Goal: Navigation & Orientation: Find specific page/section

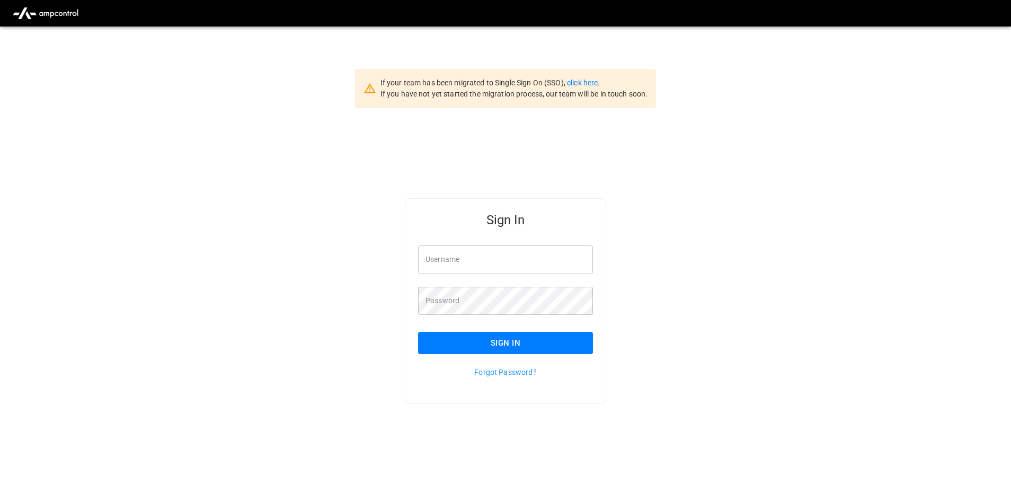
type input "**********"
click at [480, 345] on button "Sign In" at bounding box center [505, 343] width 175 height 22
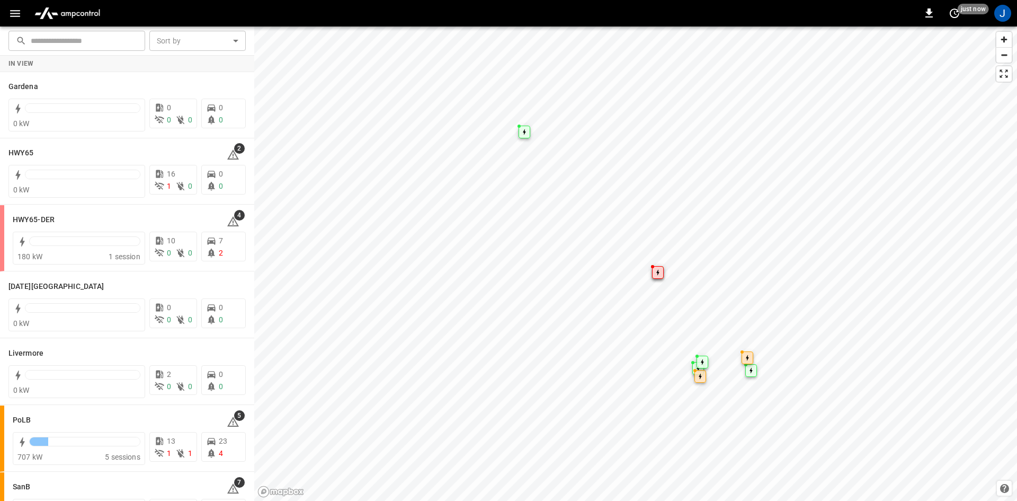
click at [15, 2] on div "0 just now J" at bounding box center [508, 13] width 1017 height 26
click at [16, 8] on icon "button" at bounding box center [14, 13] width 13 height 13
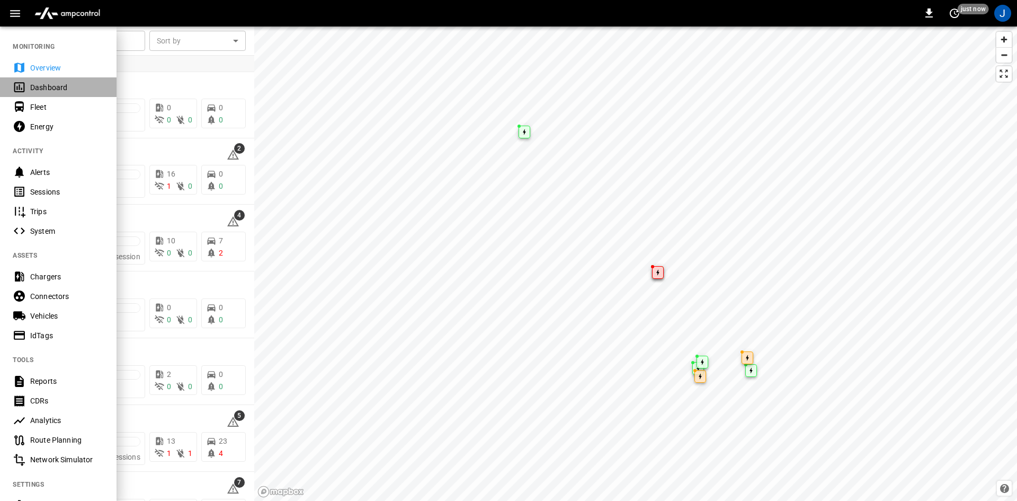
click at [23, 90] on icon at bounding box center [19, 87] width 13 height 13
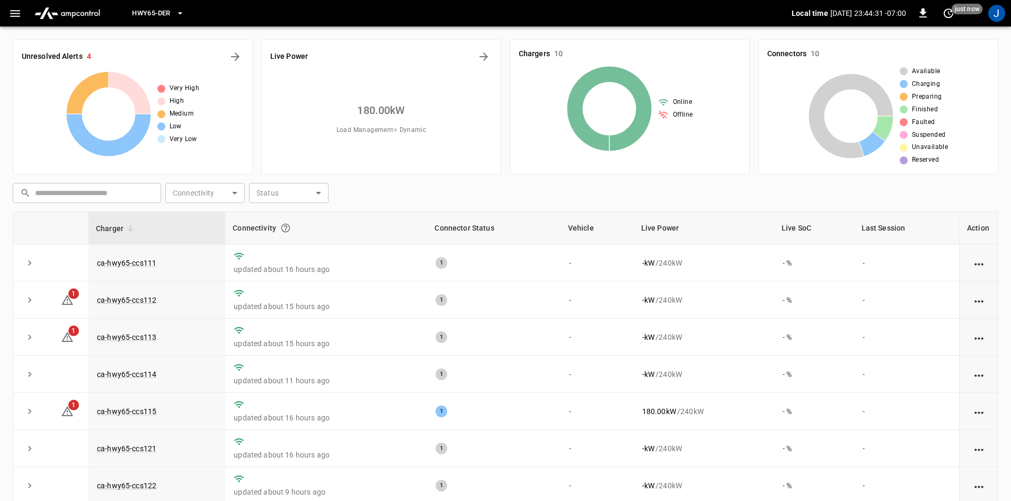
click at [154, 12] on span "HWY65-DER" at bounding box center [151, 13] width 38 height 12
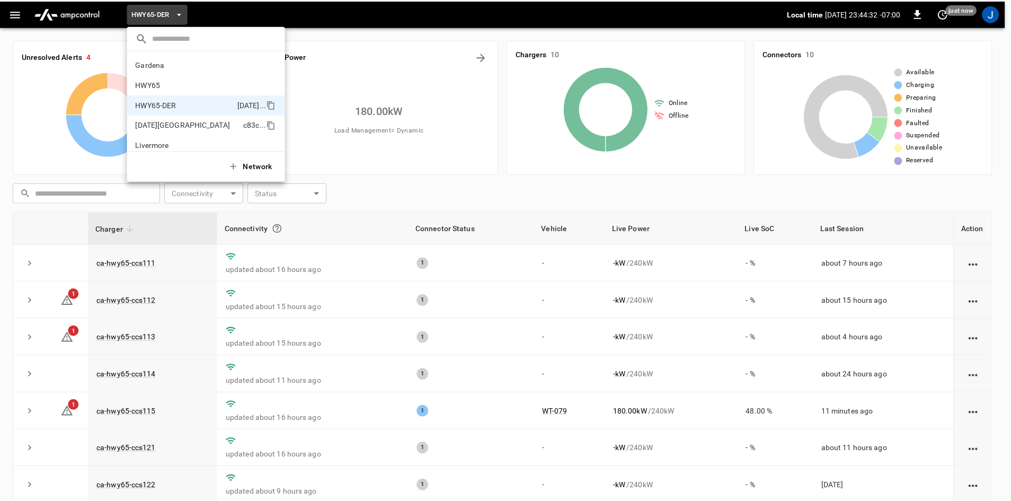
scroll to position [37, 0]
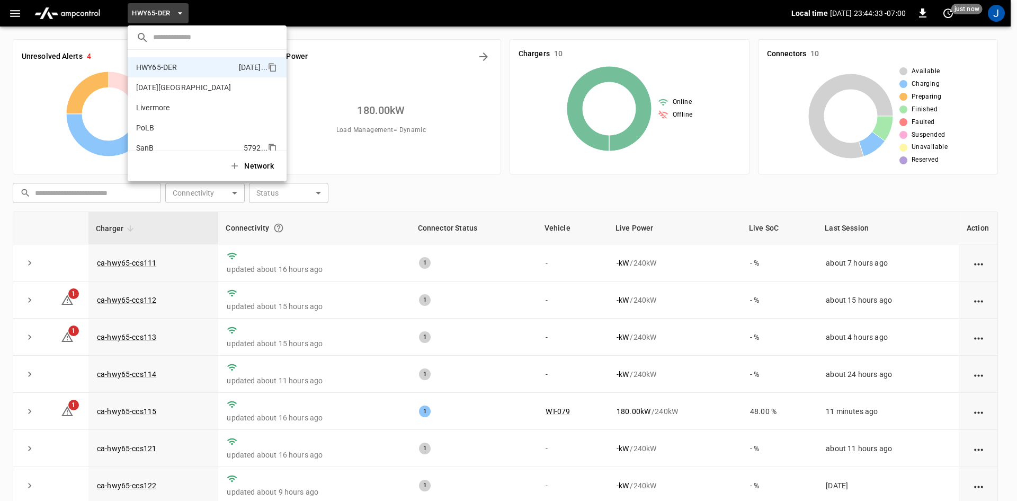
click at [149, 140] on li "SanB 5792 ..." at bounding box center [207, 148] width 159 height 20
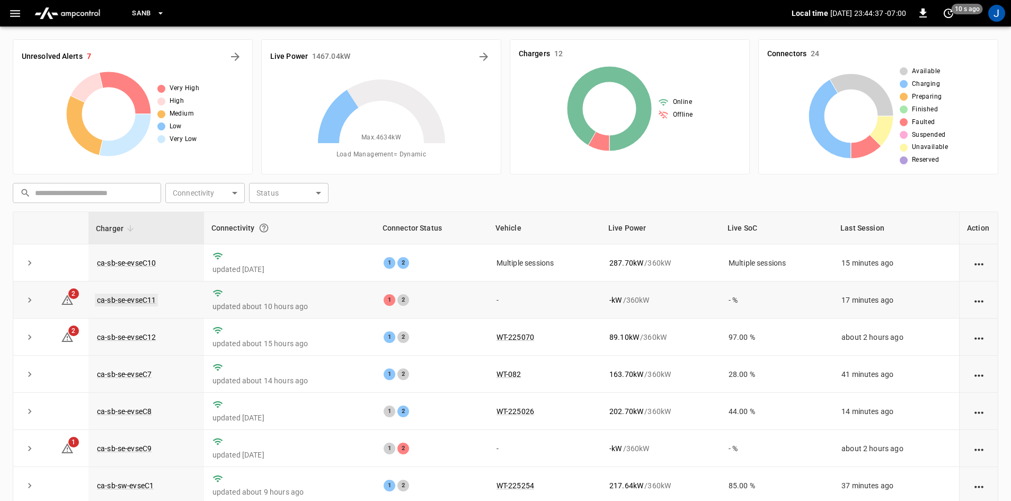
click at [145, 301] on link "ca-sb-se-evseC11" at bounding box center [126, 300] width 63 height 13
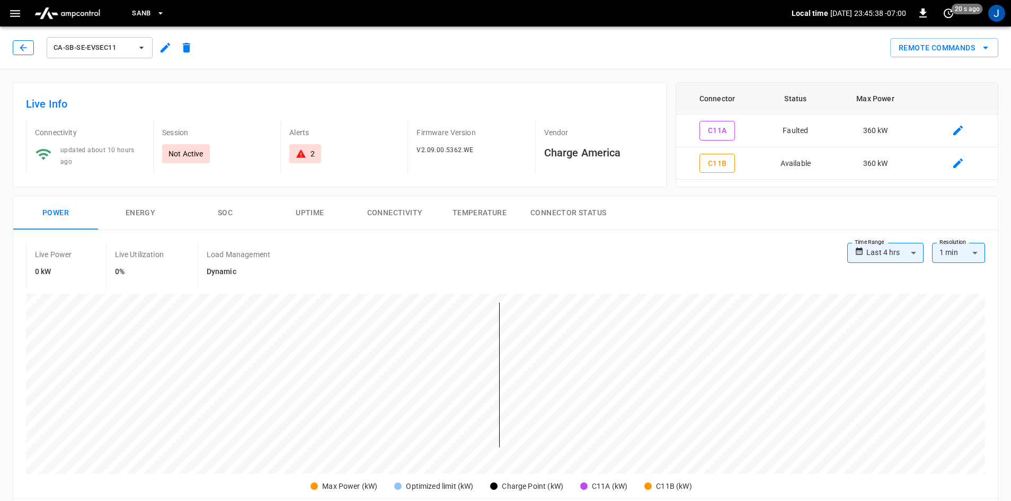
click at [20, 54] on button "button" at bounding box center [23, 47] width 21 height 15
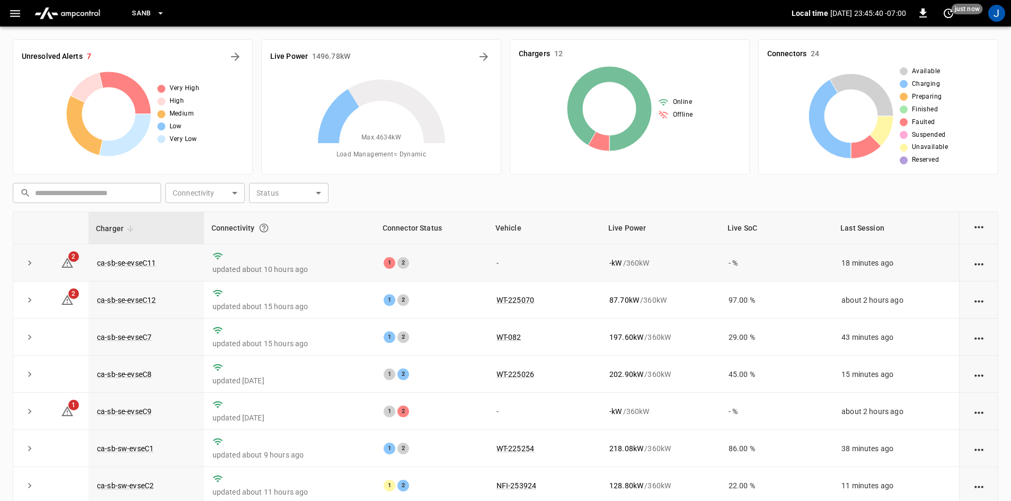
scroll to position [106, 0]
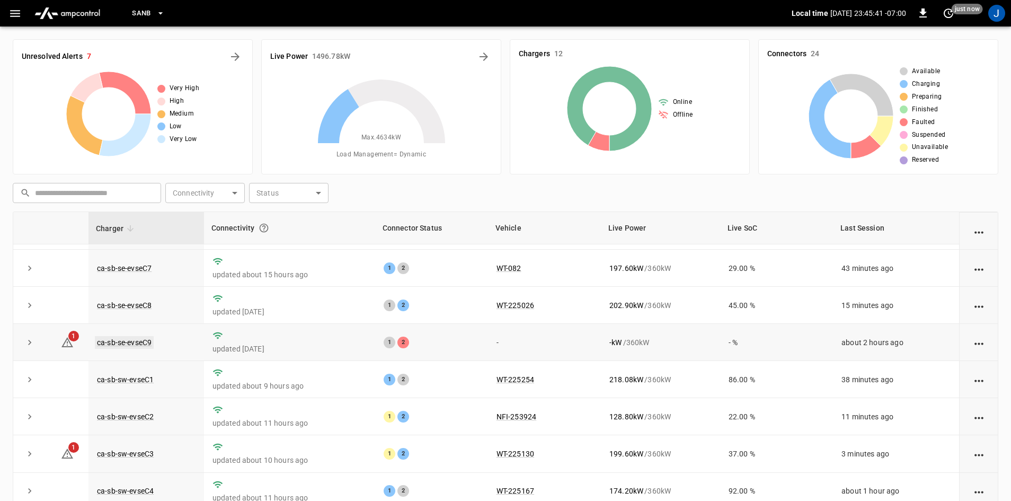
click at [134, 344] on link "ca-sb-se-evseC9" at bounding box center [124, 342] width 59 height 13
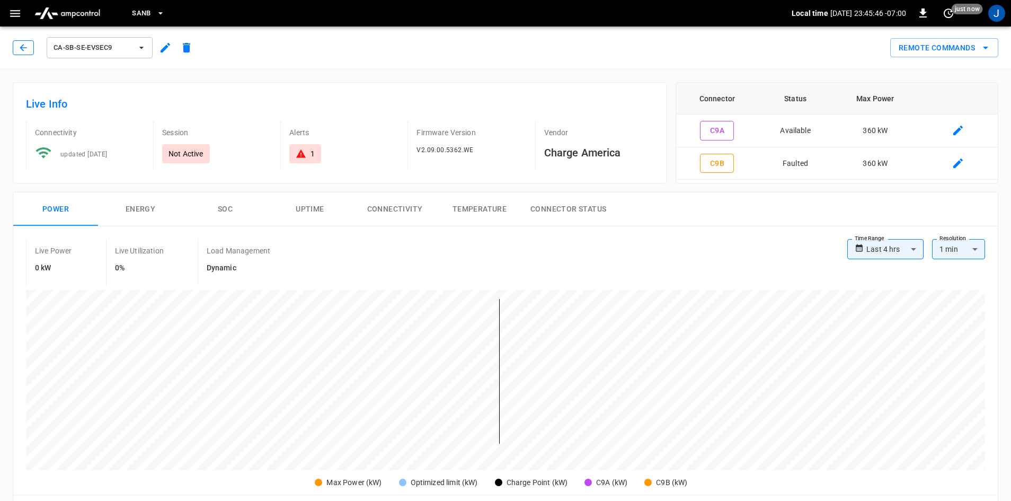
click at [22, 48] on icon "button" at bounding box center [23, 47] width 11 height 11
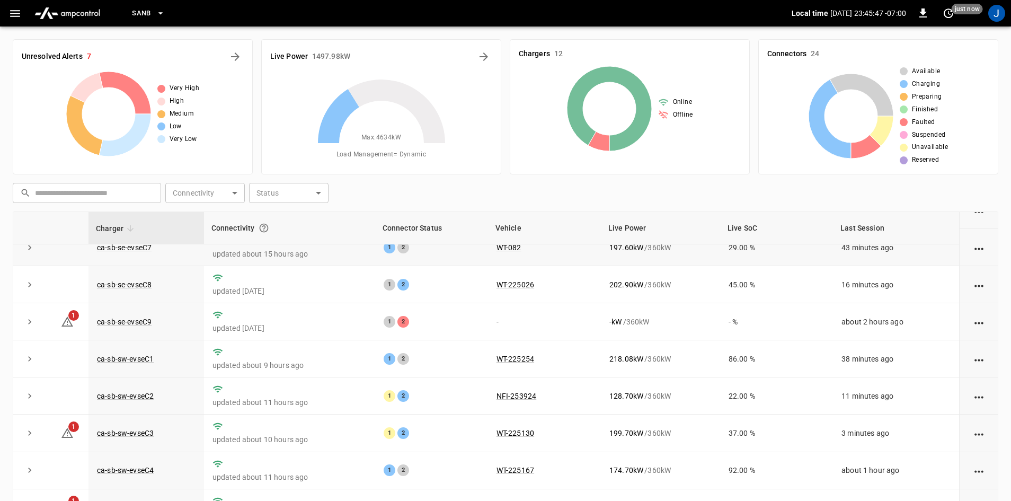
scroll to position [134, 0]
click at [123, 429] on link "ca-sb-sw-evseC3" at bounding box center [125, 431] width 61 height 13
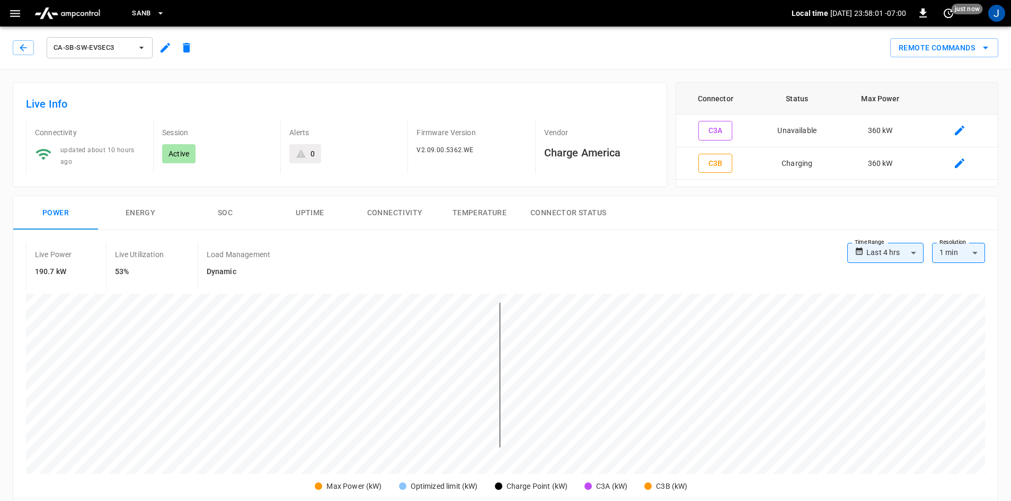
click at [12, 45] on div "ca-sb-sw-evseC3" at bounding box center [102, 46] width 189 height 30
drag, startPoint x: 12, startPoint y: 46, endPoint x: 20, endPoint y: 50, distance: 9.0
click at [13, 46] on div "ca-sb-sw-evseC3" at bounding box center [102, 46] width 189 height 30
click at [23, 51] on icon "button" at bounding box center [23, 47] width 11 height 11
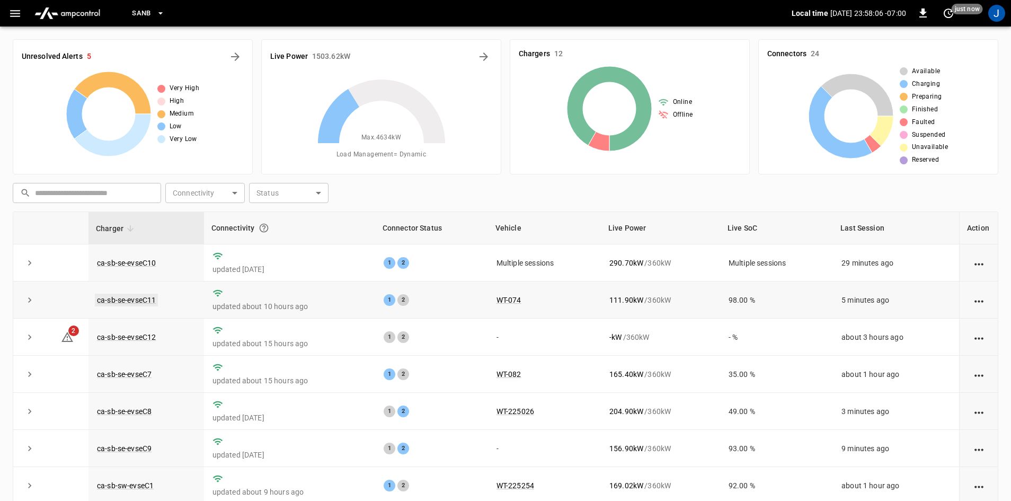
click at [146, 298] on link "ca-sb-se-evseC11" at bounding box center [126, 300] width 63 height 13
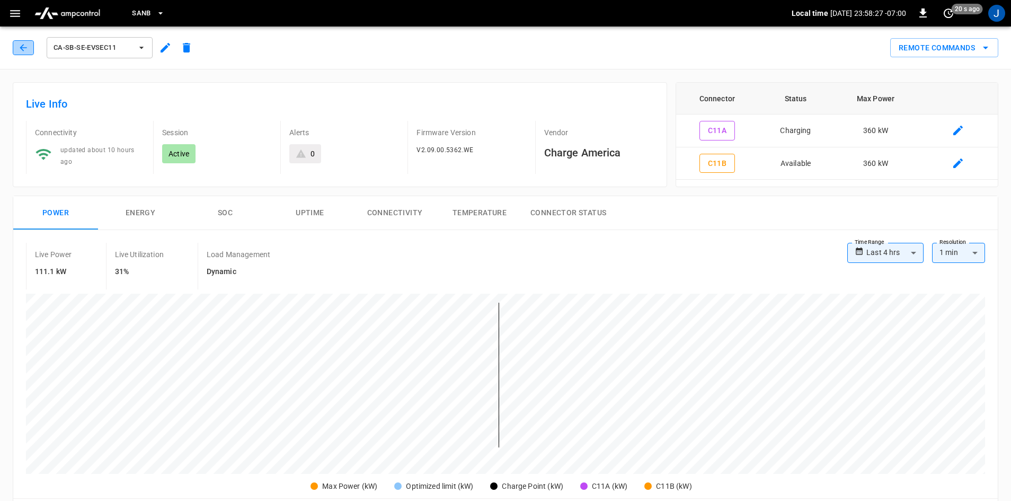
click at [26, 49] on icon "button" at bounding box center [23, 47] width 11 height 11
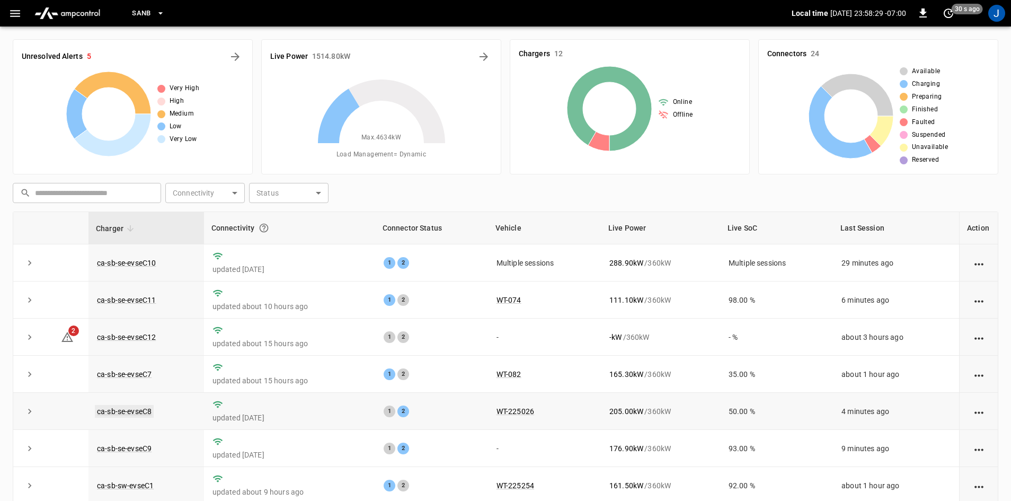
click at [129, 416] on link "ca-sb-se-evseC8" at bounding box center [124, 411] width 59 height 13
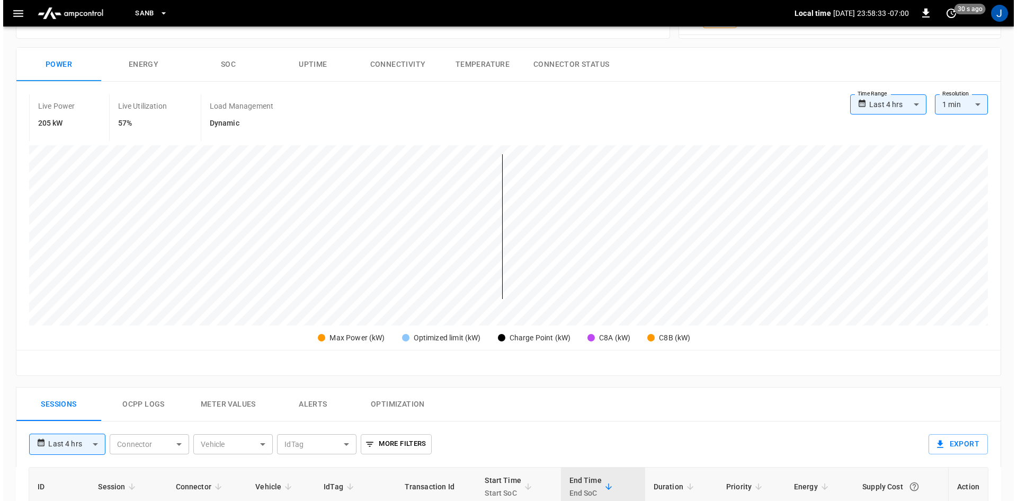
scroll to position [159, 0]
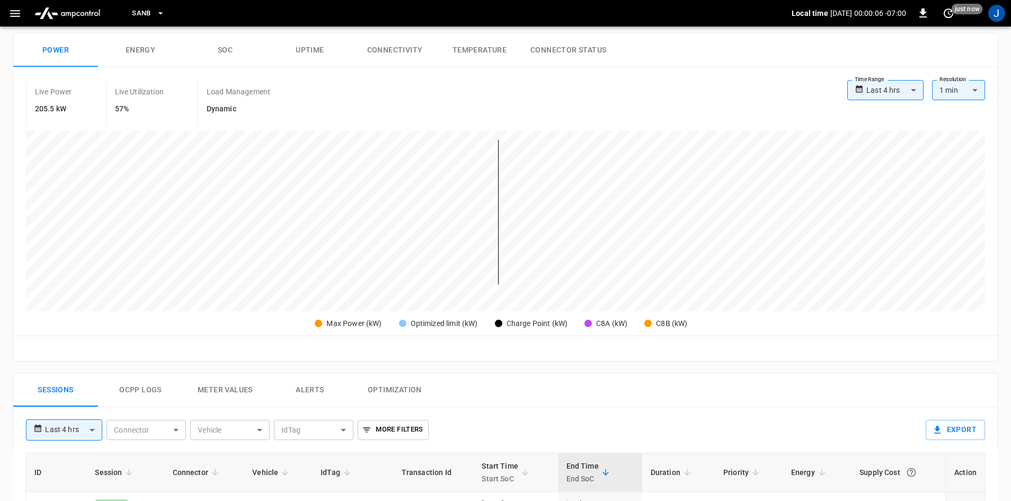
click at [17, 15] on icon "button" at bounding box center [14, 13] width 13 height 13
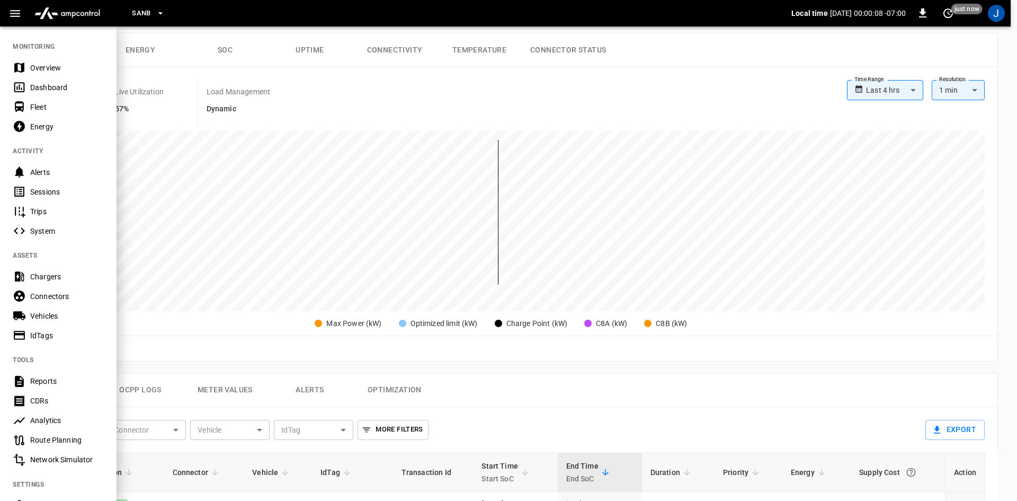
click at [41, 87] on div "Dashboard" at bounding box center [67, 87] width 74 height 11
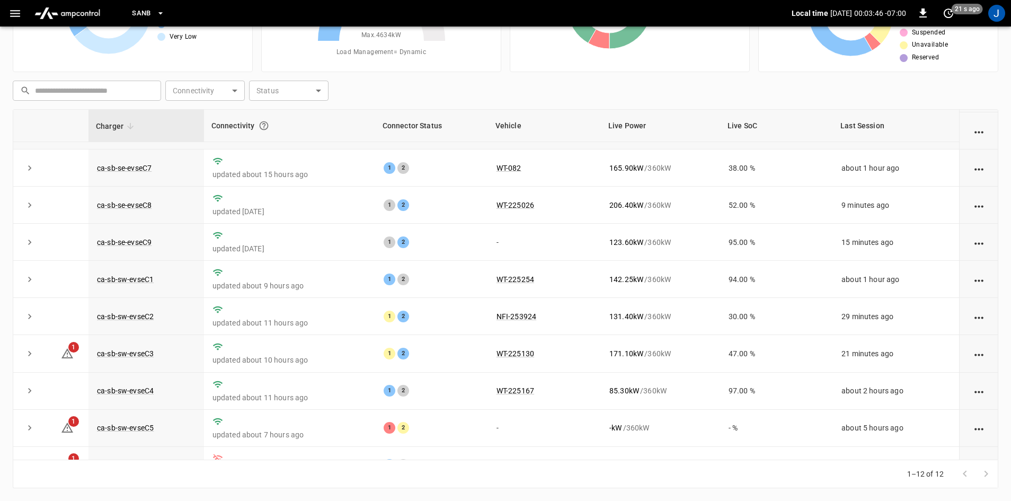
scroll to position [134, 0]
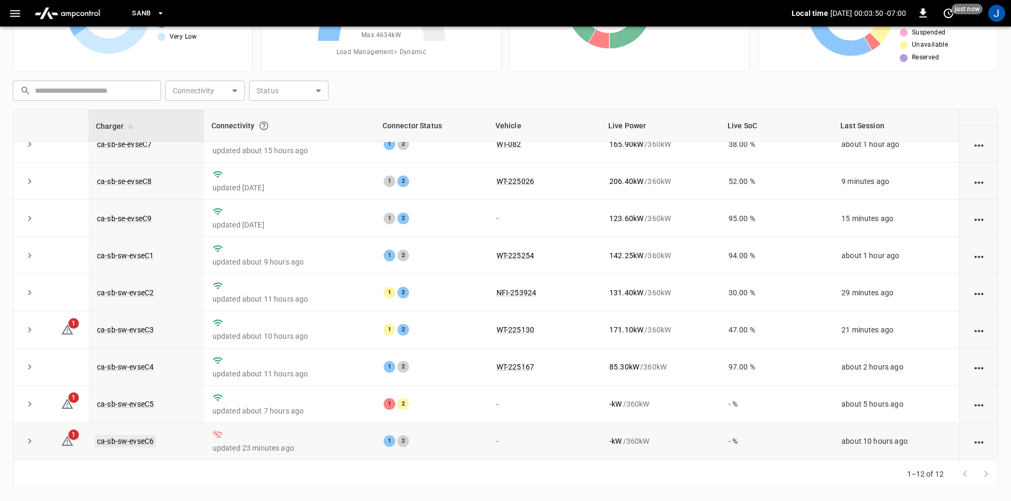
click at [130, 439] on link "ca-sb-sw-evseC6" at bounding box center [125, 440] width 61 height 13
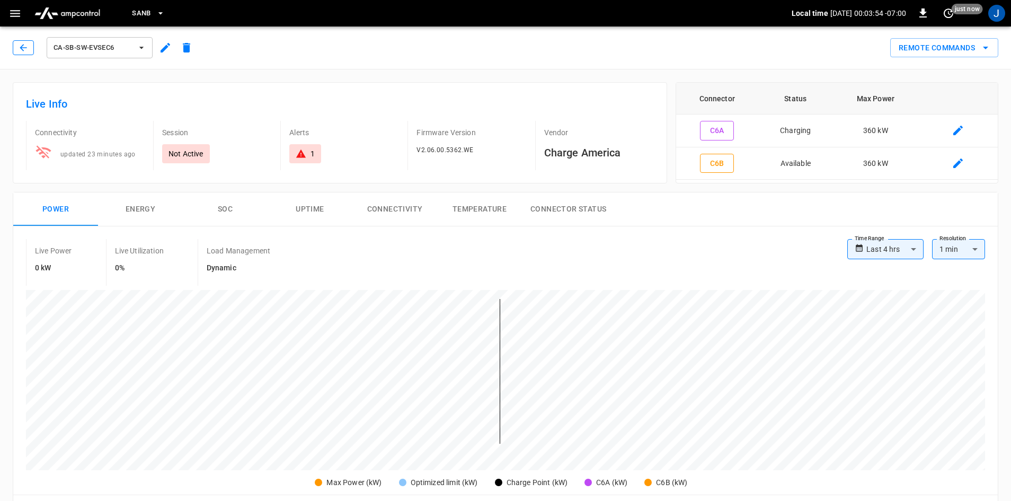
click at [15, 44] on button "button" at bounding box center [23, 47] width 21 height 15
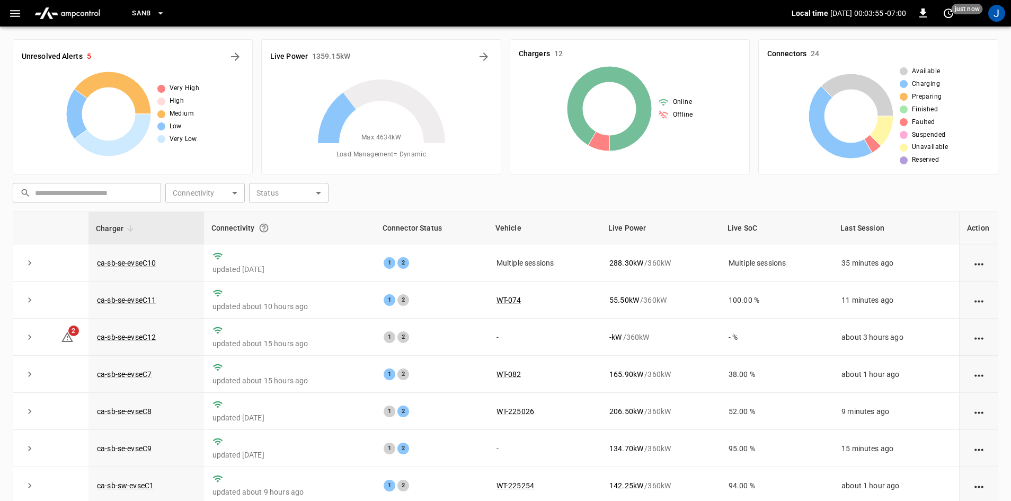
scroll to position [102, 0]
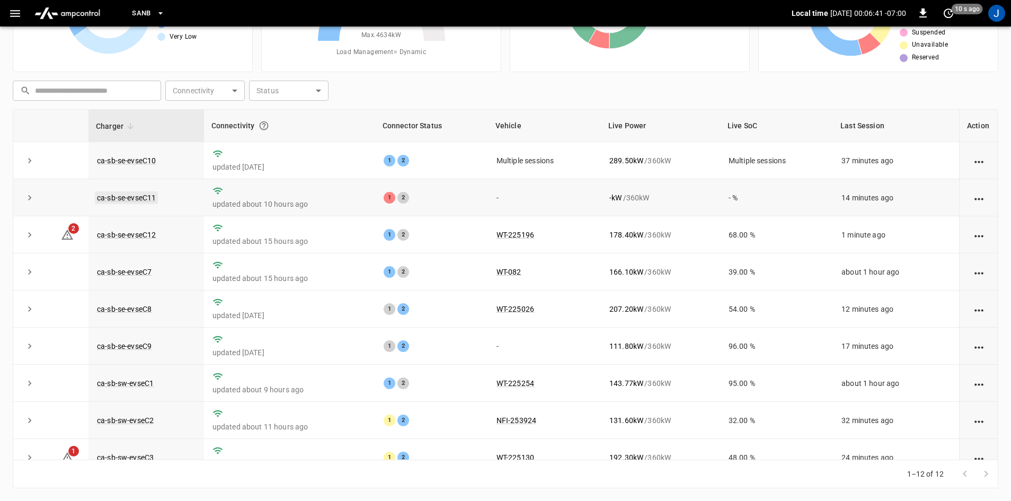
click at [145, 194] on link "ca-sb-se-evseC11" at bounding box center [126, 197] width 63 height 13
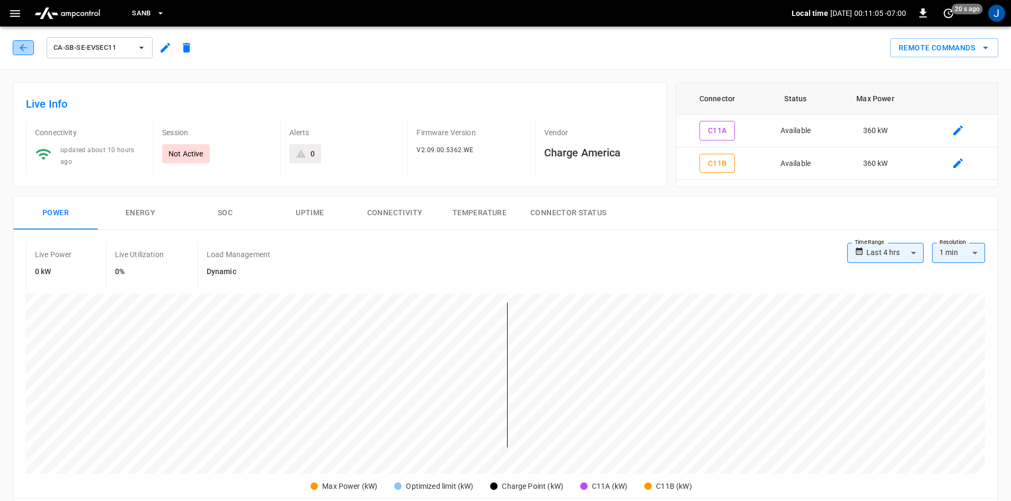
click at [24, 51] on icon "button" at bounding box center [23, 47] width 11 height 11
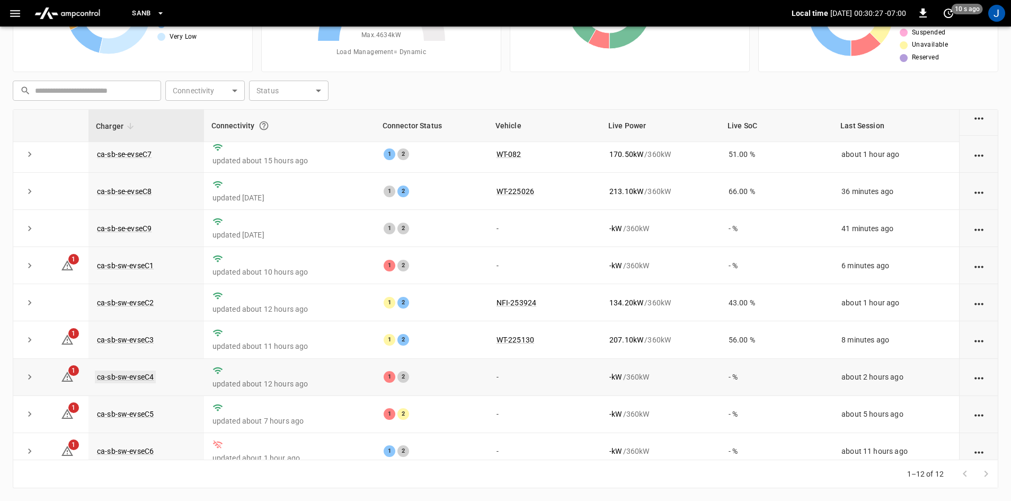
scroll to position [134, 0]
